Goal: Download file/media

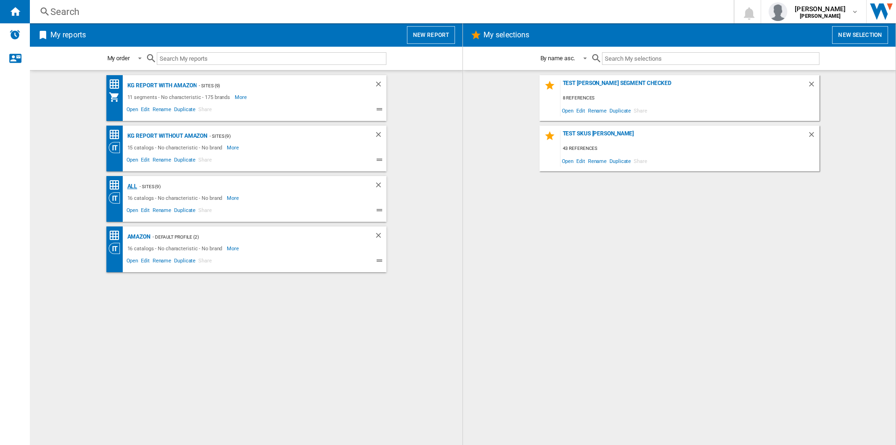
click at [134, 188] on div "ALL" at bounding box center [131, 187] width 13 height 12
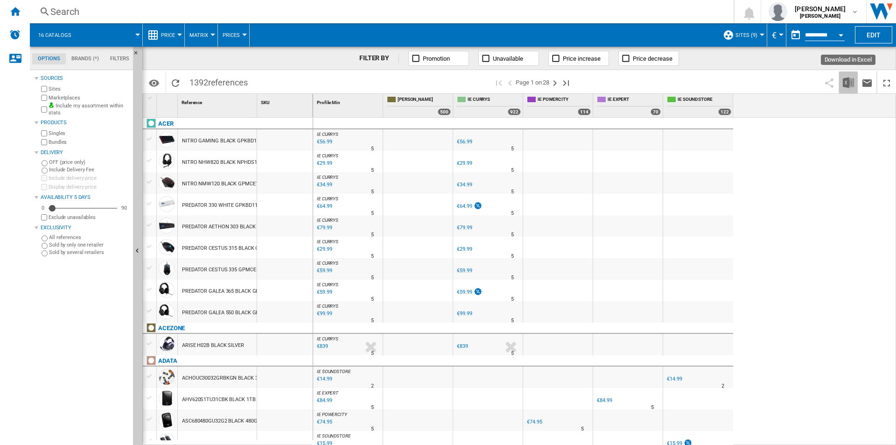
click at [844, 82] on img "Download in Excel" at bounding box center [848, 82] width 11 height 11
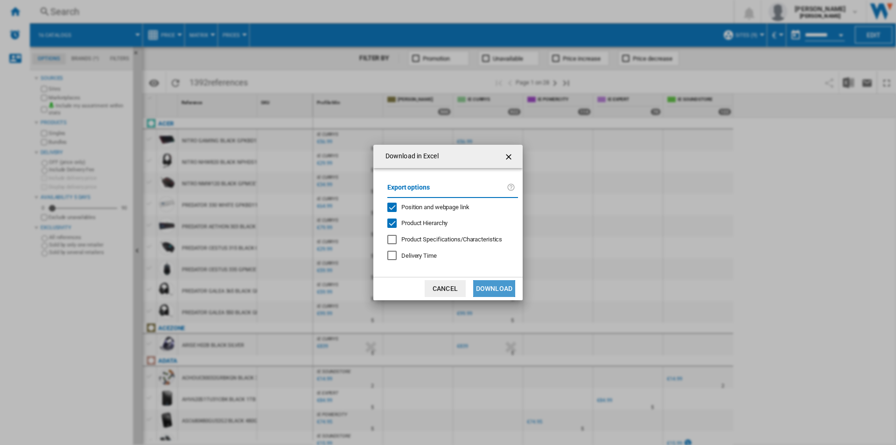
click at [489, 292] on button "Download" at bounding box center [494, 288] width 42 height 17
